Goal: Task Accomplishment & Management: Complete application form

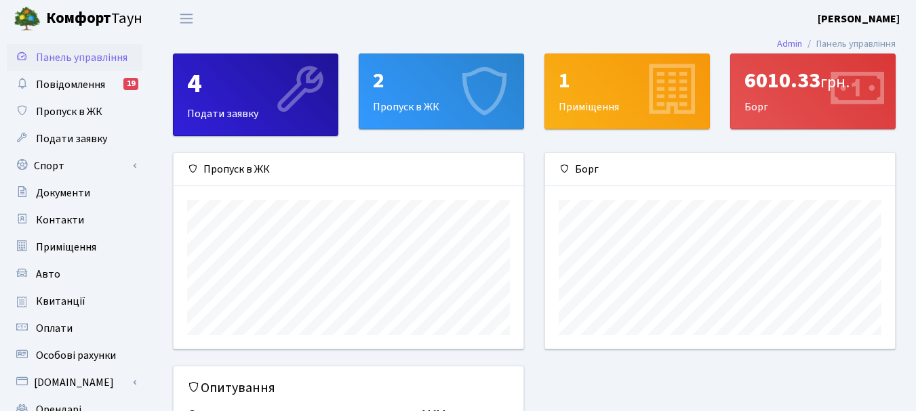
scroll to position [196, 350]
click at [407, 110] on div "2 Пропуск в ЖК" at bounding box center [441, 91] width 164 height 75
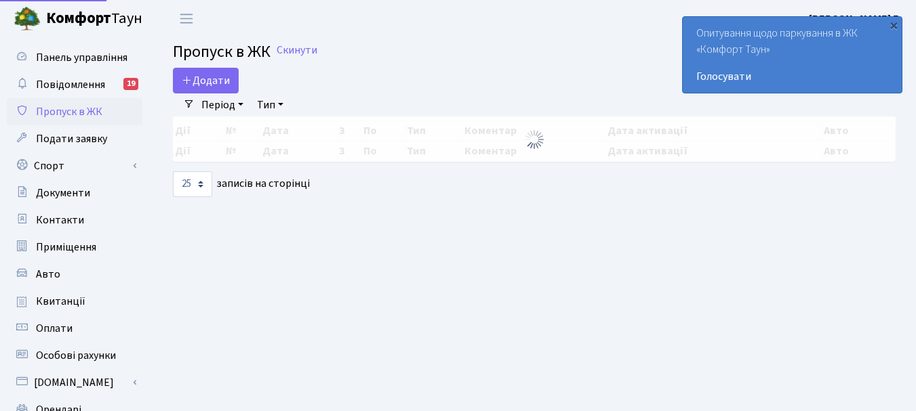
select select "25"
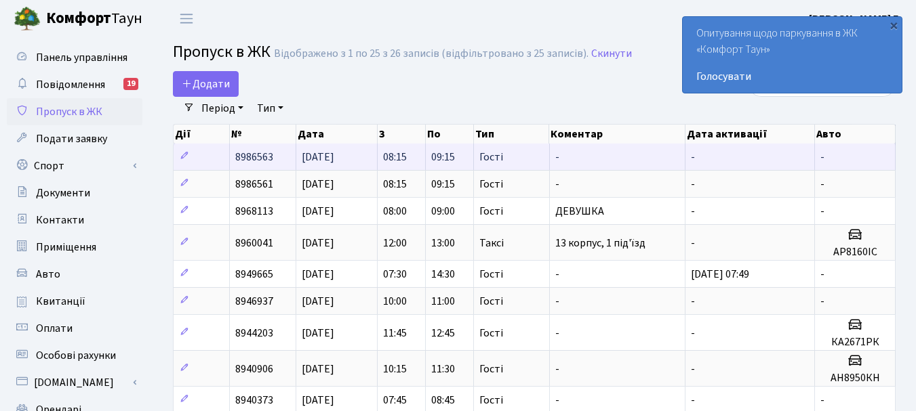
click at [823, 155] on span "-" at bounding box center [822, 157] width 4 height 15
click at [282, 161] on td "8986563" at bounding box center [263, 157] width 66 height 26
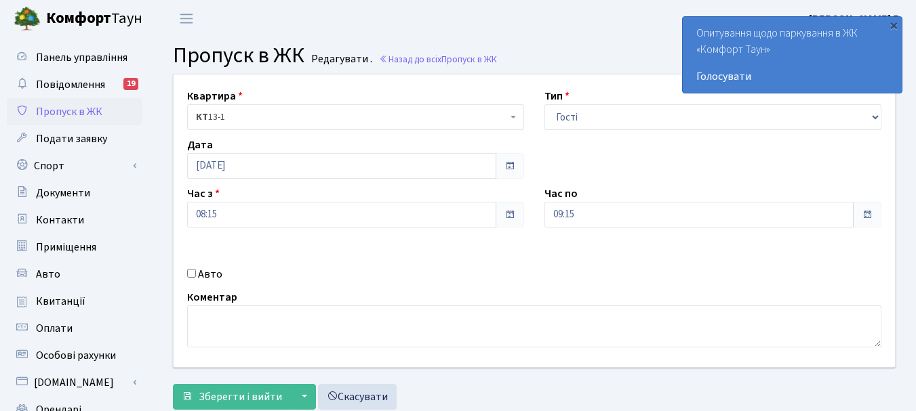
click at [195, 273] on input "Авто" at bounding box center [191, 273] width 9 height 9
checkbox input "true"
type input "R"
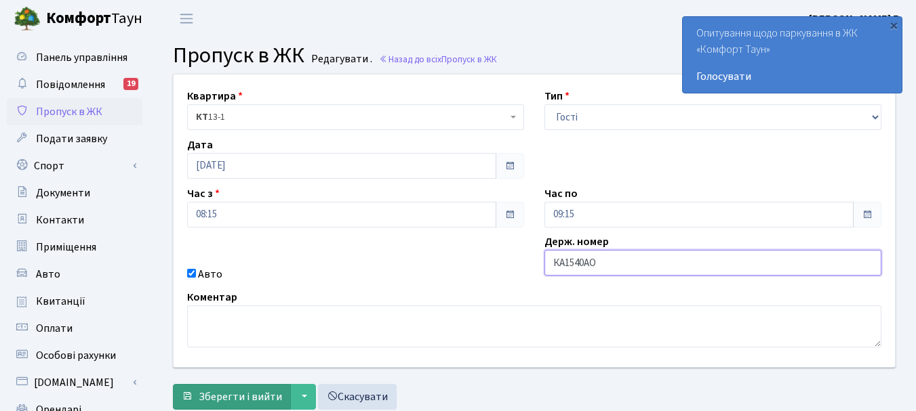
type input "КА1540АО"
click at [268, 394] on span "Зберегти і вийти" at bounding box center [240, 397] width 83 height 15
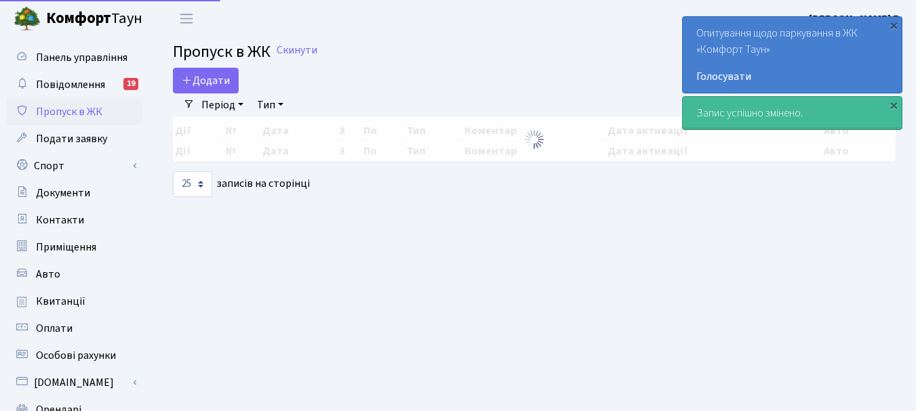
select select "25"
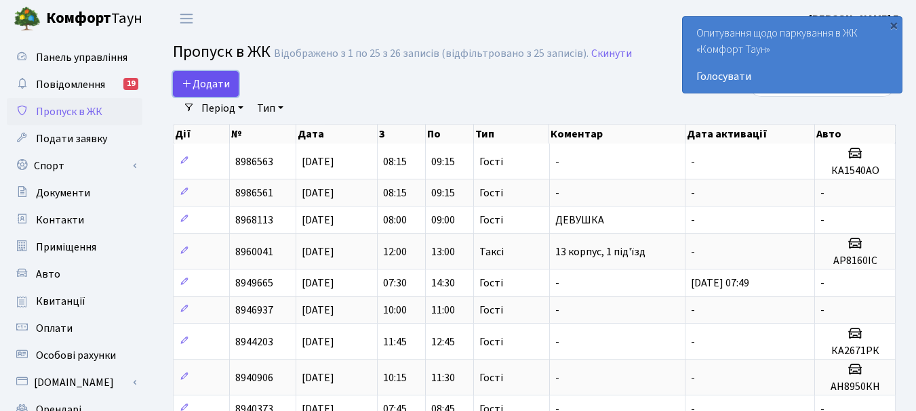
click at [200, 82] on span "Додати" at bounding box center [206, 84] width 48 height 15
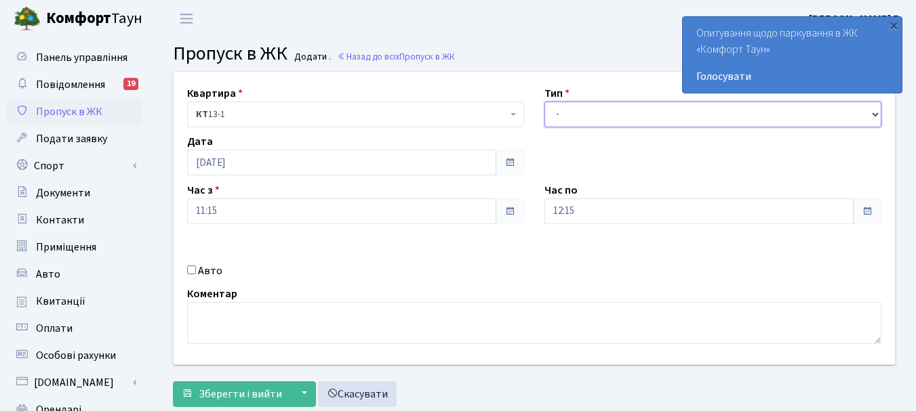
click at [877, 114] on select "- Доставка Таксі Гості Сервіс" at bounding box center [712, 115] width 337 height 26
select select "3"
click at [544, 102] on select "- Доставка Таксі Гості Сервіс" at bounding box center [712, 115] width 337 height 26
click at [189, 265] on div "Авто" at bounding box center [355, 271] width 357 height 16
click at [190, 270] on input "Авто" at bounding box center [191, 270] width 9 height 9
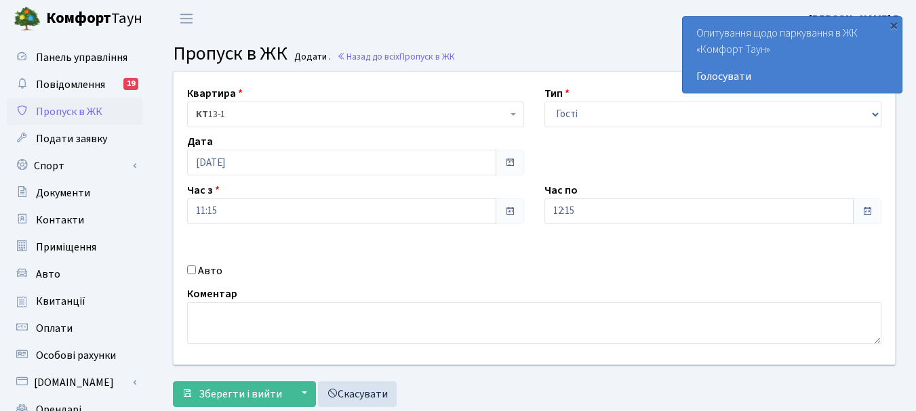
checkbox input "true"
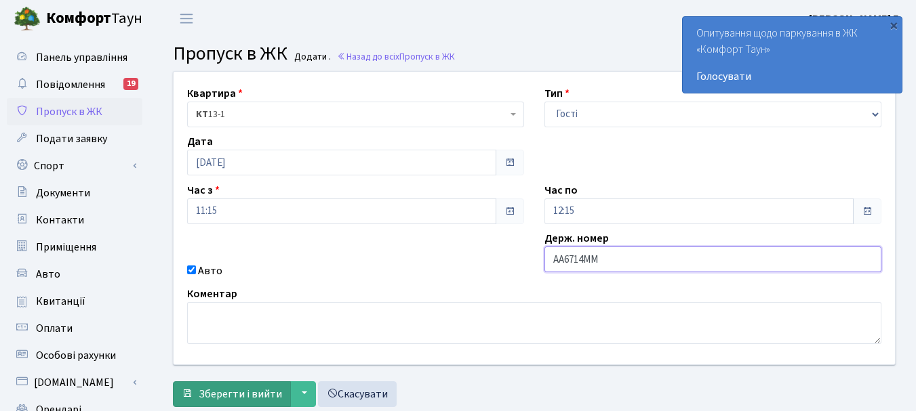
type input "АА6714ММ"
click at [253, 391] on span "Зберегти і вийти" at bounding box center [240, 394] width 83 height 15
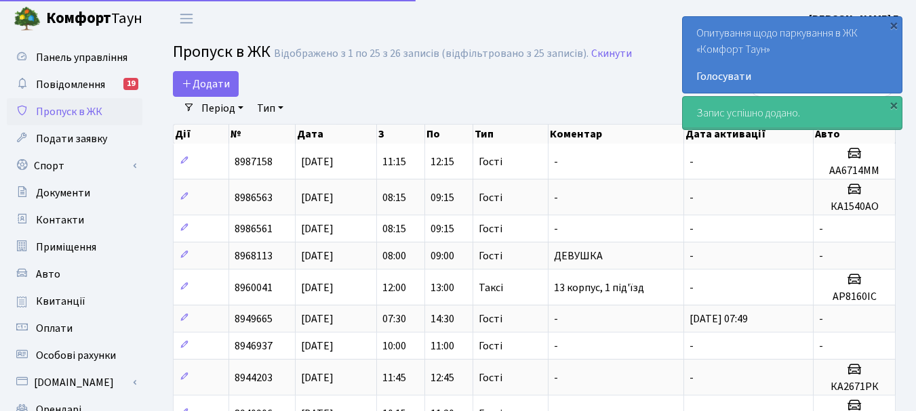
select select "25"
